Goal: Task Accomplishment & Management: Manage account settings

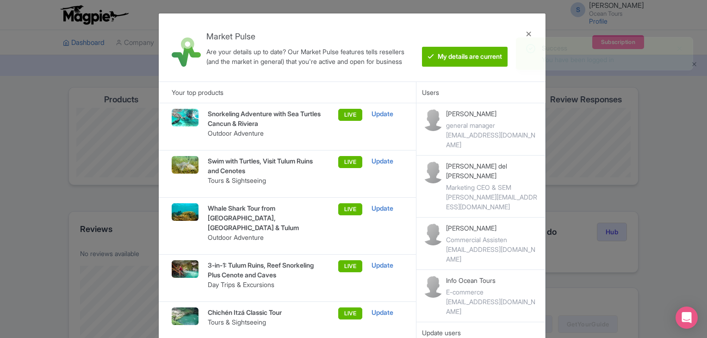
click at [242, 116] on p "Snorkeling Adventure with Sea Turtles Cancun & Riviera" at bounding box center [265, 118] width 114 height 19
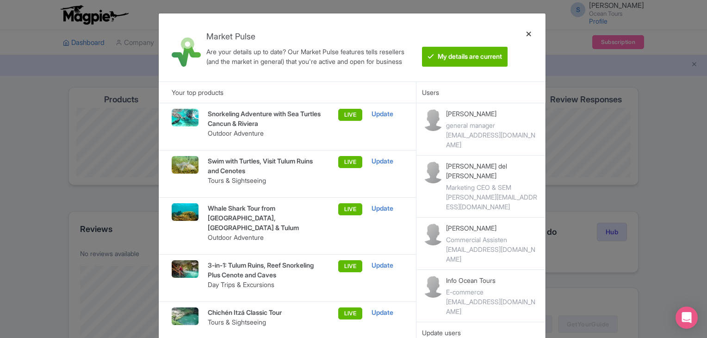
click at [533, 30] on div at bounding box center [529, 47] width 22 height 53
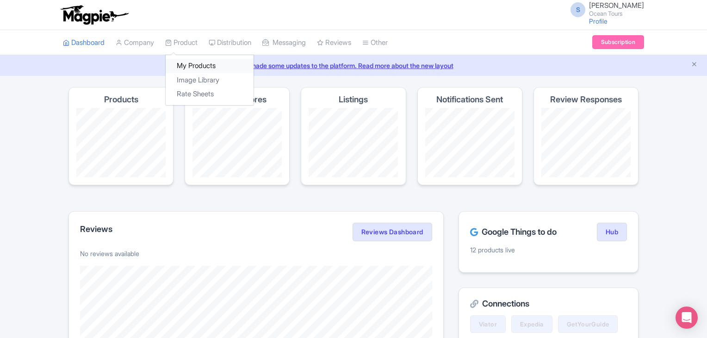
click at [185, 62] on link "My Products" at bounding box center [210, 66] width 88 height 14
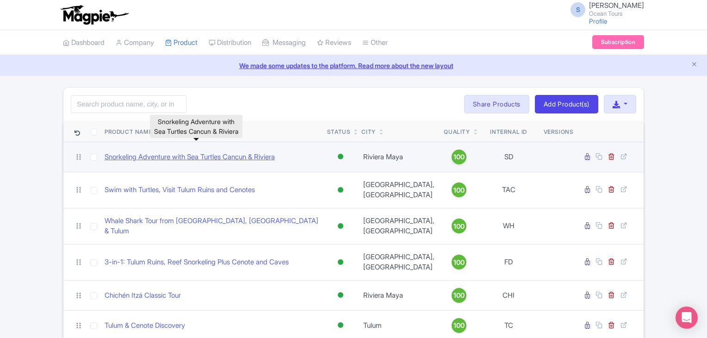
click at [191, 157] on link "Snorkeling Adventure with Sea Turtles Cancun & Riviera" at bounding box center [190, 157] width 170 height 11
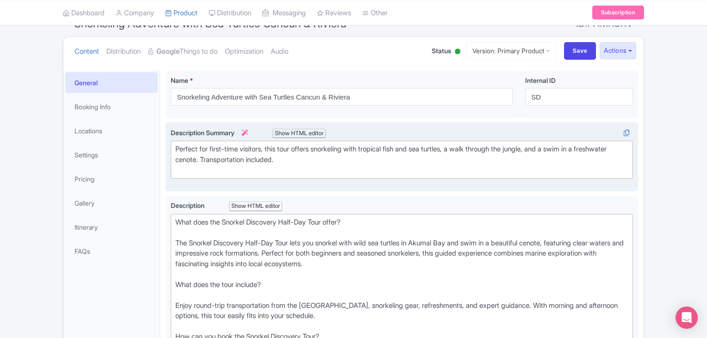
scroll to position [95, 0]
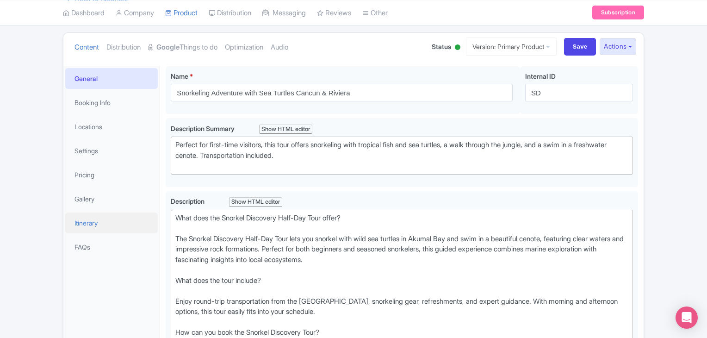
click at [83, 221] on link "Itinerary" at bounding box center [111, 222] width 92 height 21
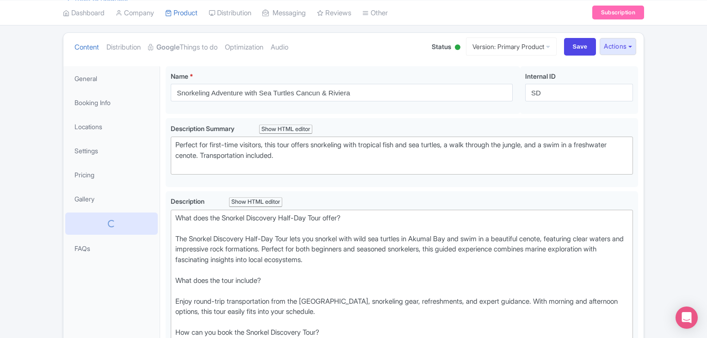
scroll to position [67, 0]
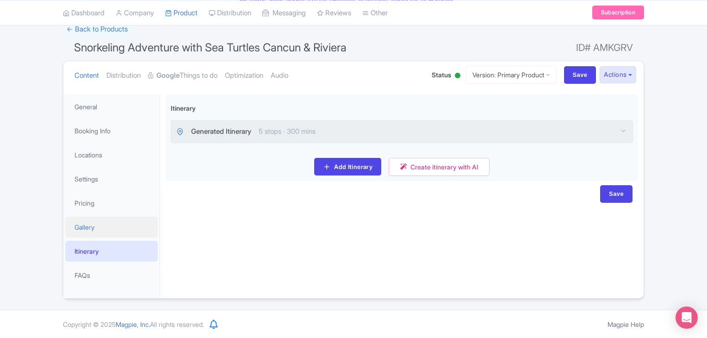
click at [85, 225] on link "Gallery" at bounding box center [111, 226] width 92 height 21
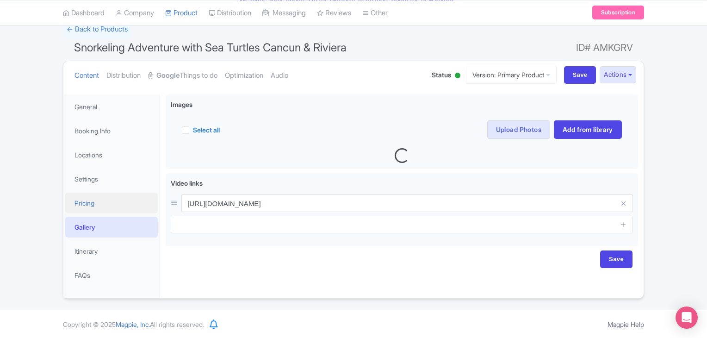
click at [88, 203] on link "Pricing" at bounding box center [111, 202] width 92 height 21
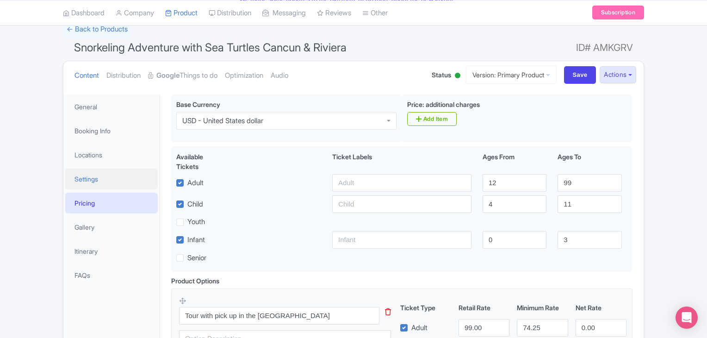
click at [90, 169] on link "Settings" at bounding box center [111, 178] width 92 height 21
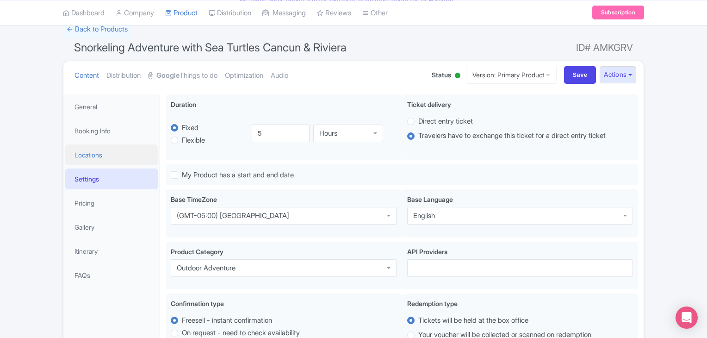
click at [90, 146] on link "Locations" at bounding box center [111, 154] width 92 height 21
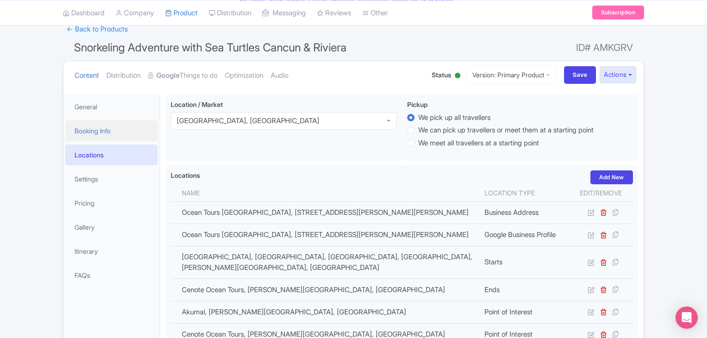
click at [94, 128] on link "Booking Info" at bounding box center [111, 130] width 92 height 21
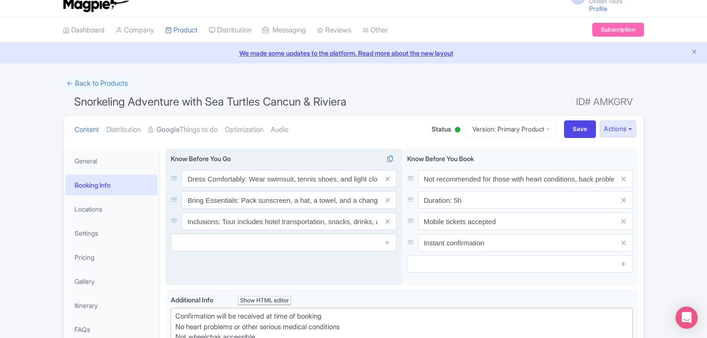
scroll to position [0, 0]
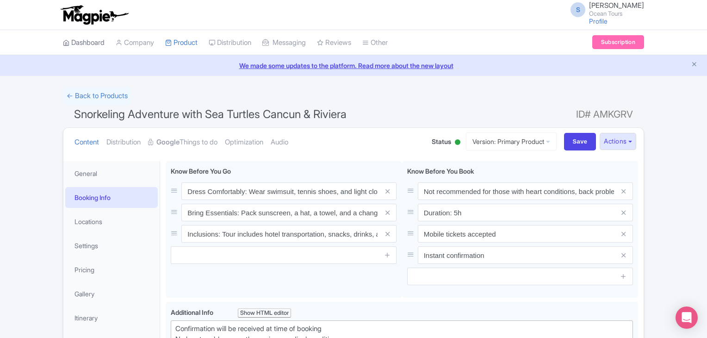
click at [78, 39] on link "Dashboard" at bounding box center [84, 42] width 42 height 25
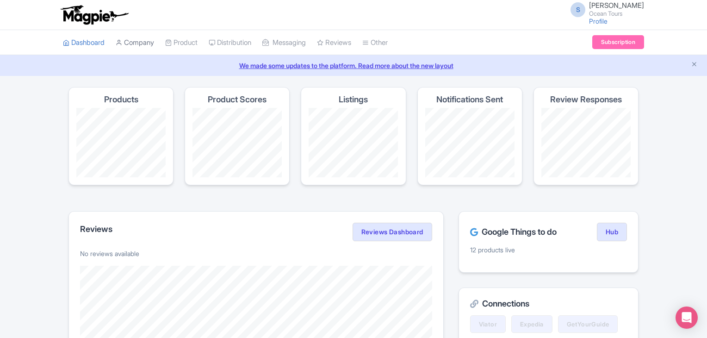
click at [131, 39] on link "Company" at bounding box center [135, 42] width 38 height 25
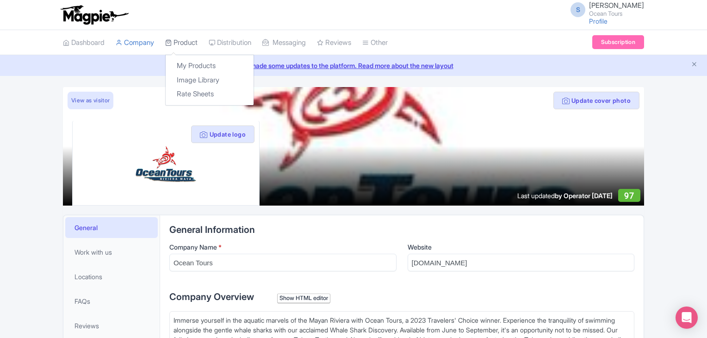
click at [190, 41] on link "Product" at bounding box center [181, 42] width 32 height 25
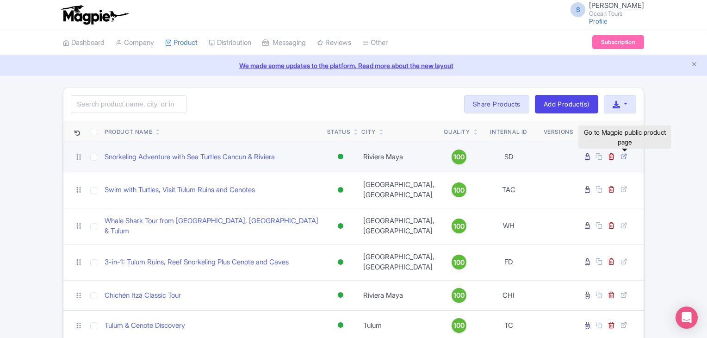
click at [623, 157] on icon at bounding box center [623, 156] width 7 height 7
